Goal: Check status

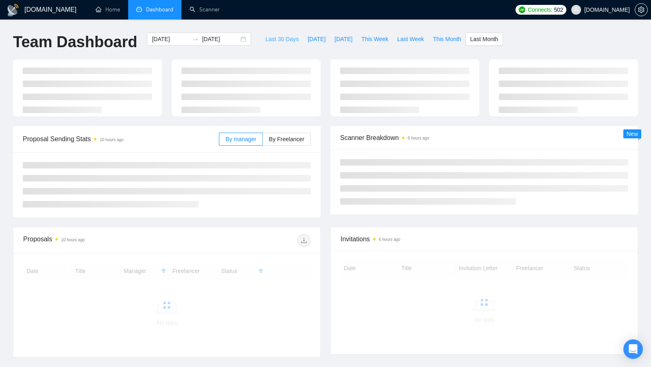
click at [278, 38] on span "Last 30 Days" at bounding box center [281, 39] width 33 height 9
type input "[DATE]"
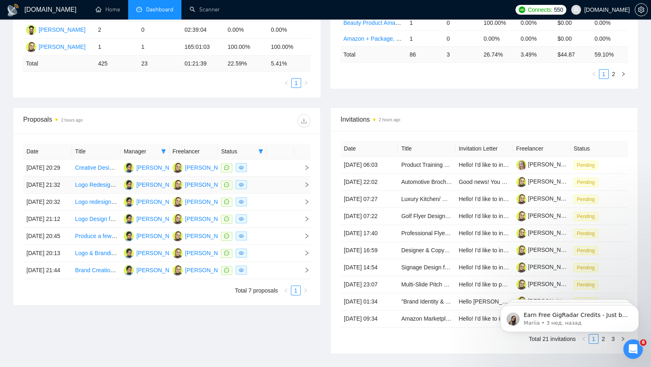
scroll to position [234, 0]
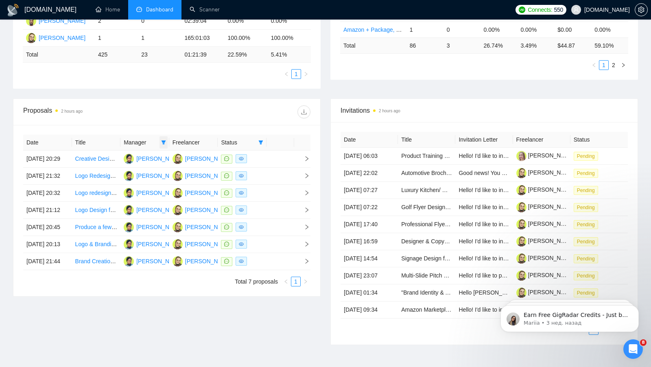
click at [164, 140] on icon "filter" at bounding box center [163, 142] width 4 height 4
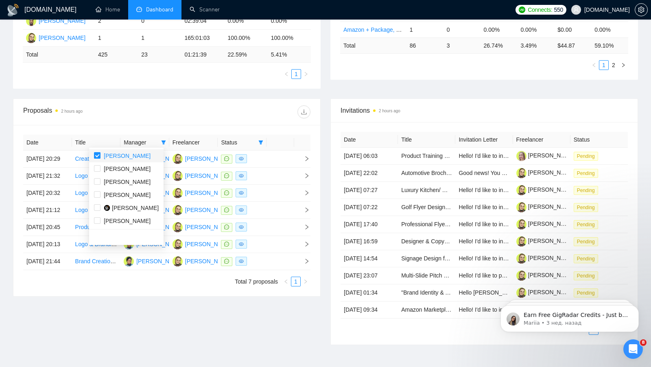
click at [97, 155] on input "checkbox" at bounding box center [97, 155] width 7 height 7
checkbox input "false"
click at [263, 125] on div "Date Title Manager Freelancer Status [DATE] 20:29 Creative Designer [PERSON_NAM…" at bounding box center [166, 210] width 307 height 171
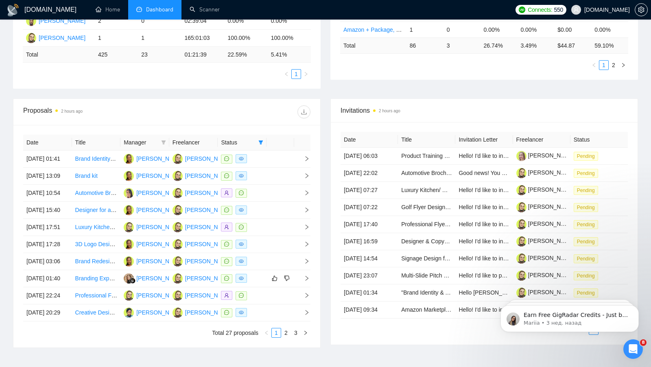
click at [262, 140] on icon "filter" at bounding box center [261, 142] width 4 height 4
click at [226, 156] on input "checkbox" at bounding box center [224, 155] width 7 height 7
checkbox input "false"
click at [225, 105] on div at bounding box center [239, 111] width 144 height 13
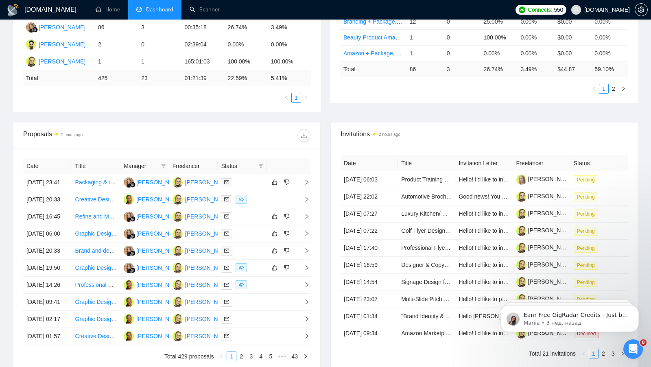
scroll to position [242, 0]
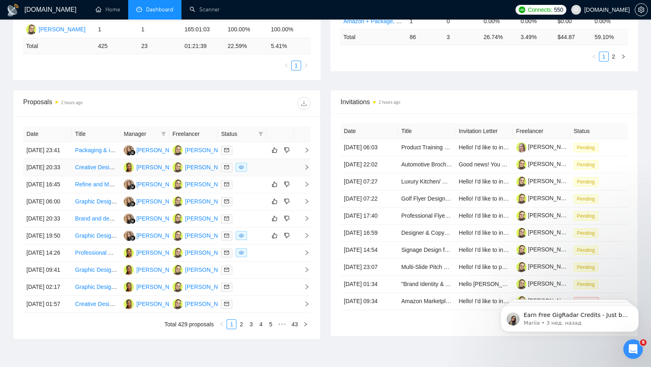
click at [271, 176] on td at bounding box center [281, 167] width 28 height 17
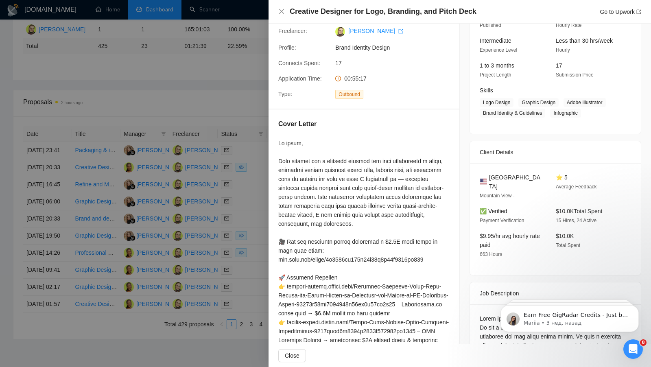
scroll to position [80, 0]
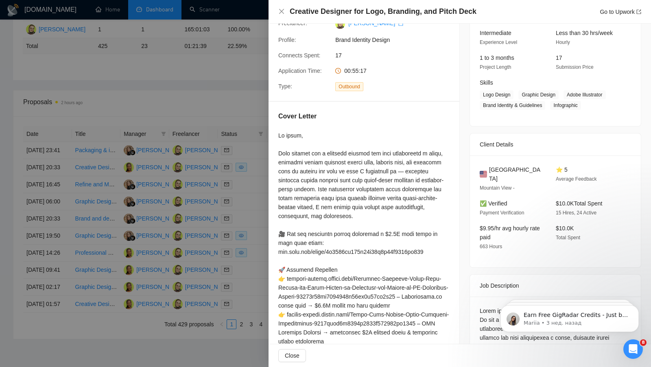
click at [224, 69] on div at bounding box center [325, 183] width 651 height 367
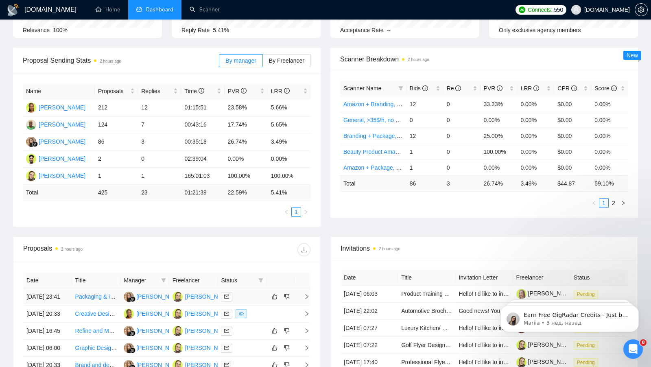
scroll to position [0, 0]
